Goal: Information Seeking & Learning: Learn about a topic

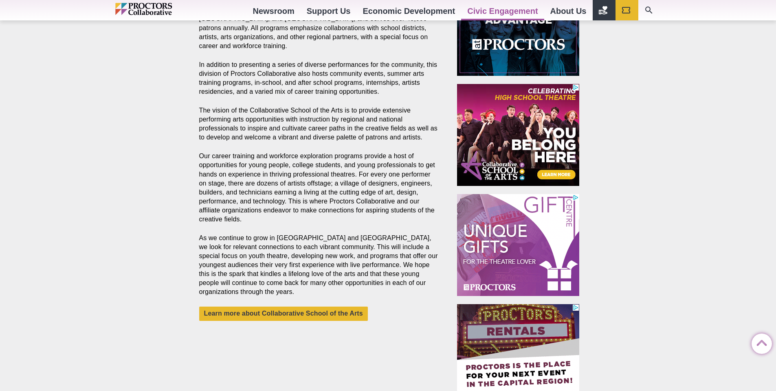
scroll to position [387, 0]
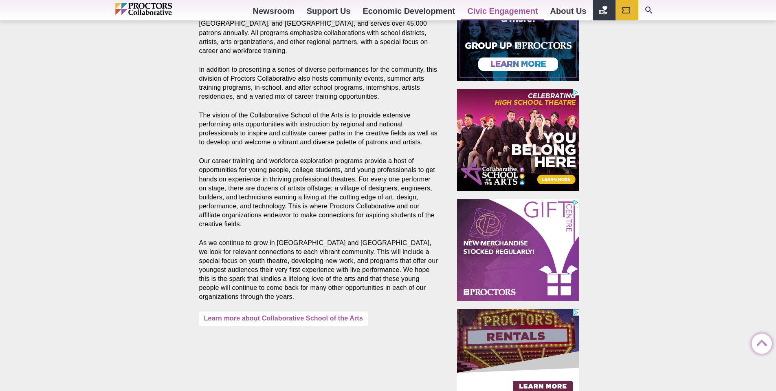
click at [318, 322] on link "Learn more about Collaborative School of the Arts" at bounding box center [283, 318] width 169 height 14
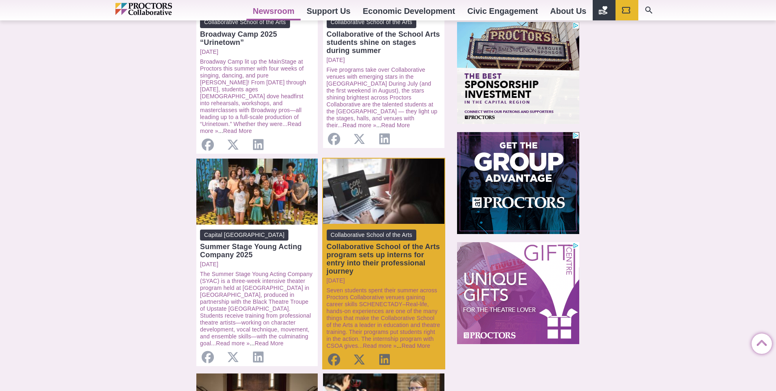
scroll to position [491, 0]
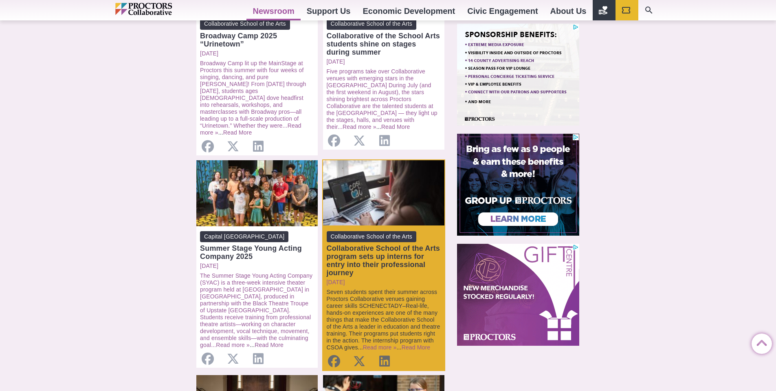
click at [344, 288] on link "Seven students spent their summer across Proctors Collaborative venues gaining …" at bounding box center [384, 319] width 114 height 62
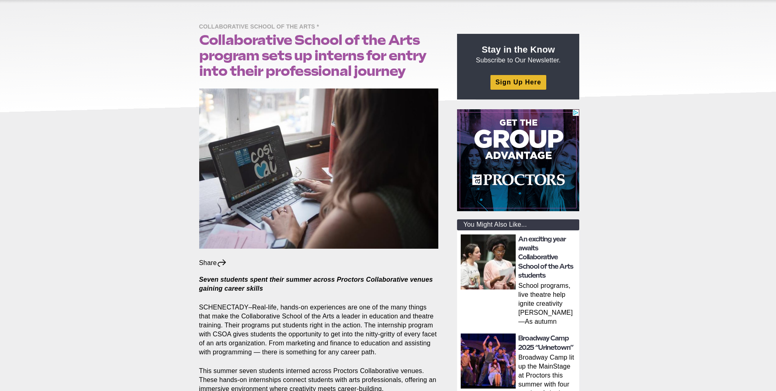
scroll to position [82, 0]
